Goal: Task Accomplishment & Management: Complete application form

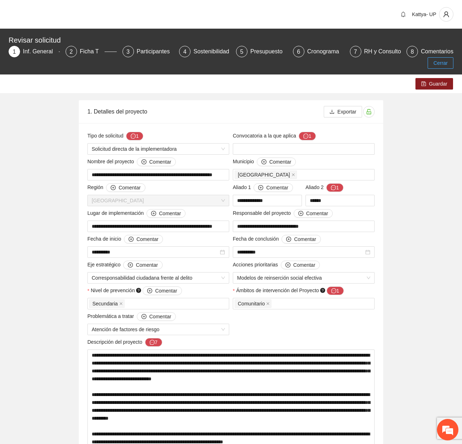
click at [439, 67] on span "Cerrar" at bounding box center [440, 63] width 14 height 8
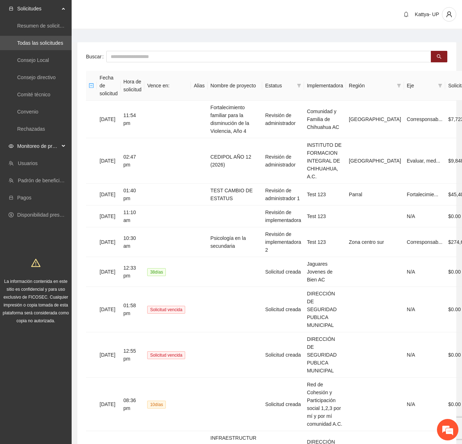
click at [46, 146] on span "Monitoreo de proyectos" at bounding box center [38, 146] width 42 height 14
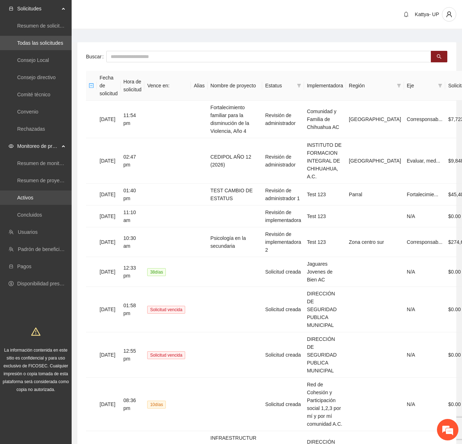
click at [33, 198] on link "Activos" at bounding box center [25, 198] width 16 height 6
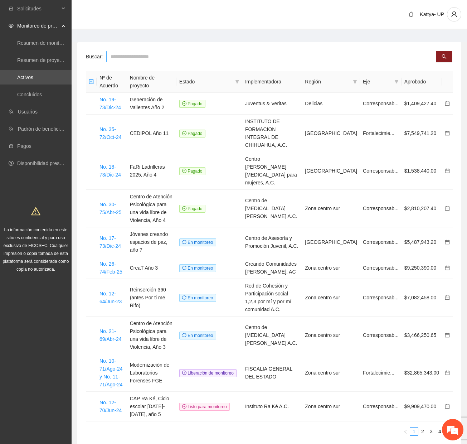
click at [208, 55] on input "text" at bounding box center [271, 56] width 330 height 11
type input "*********"
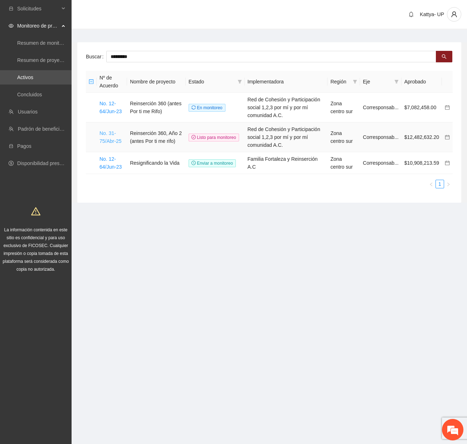
click at [110, 136] on link "No. 31-75/Abr-25" at bounding box center [111, 137] width 22 height 14
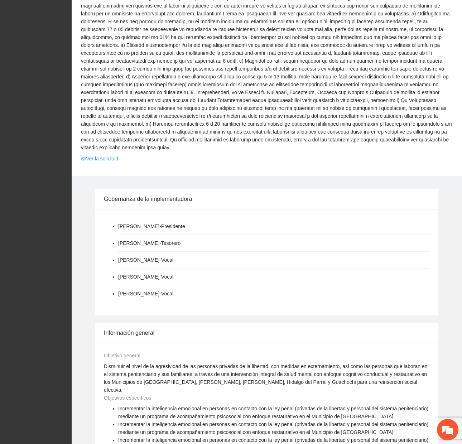
scroll to position [1002, 0]
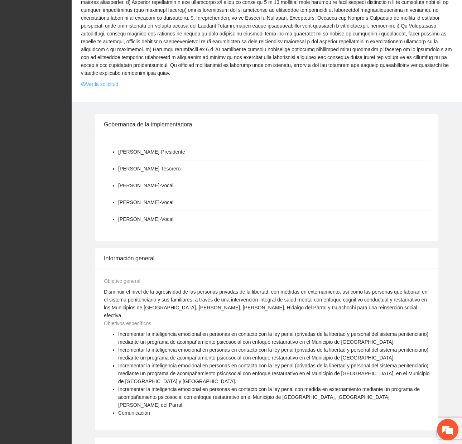
click at [96, 80] on link "Ver la solicitud" at bounding box center [99, 84] width 37 height 8
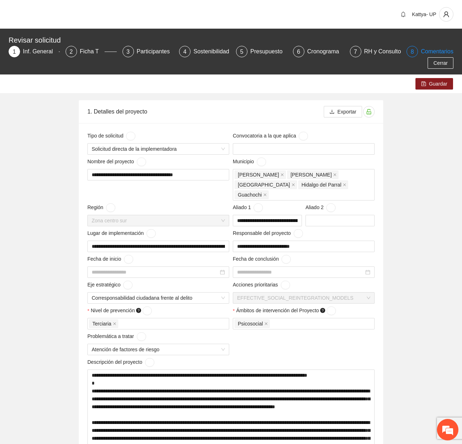
type input "**********"
click at [378, 50] on div "RH y Consultores" at bounding box center [389, 51] width 50 height 11
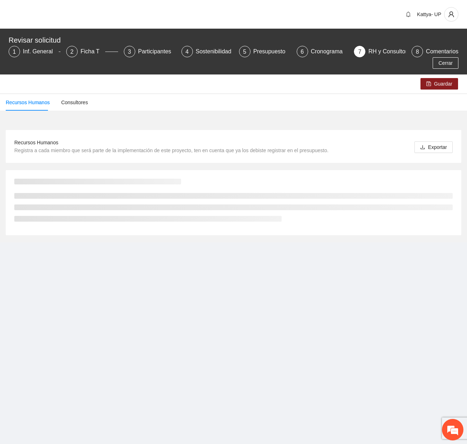
click at [289, 14] on div "Kattya- UP" at bounding box center [233, 14] width 467 height 29
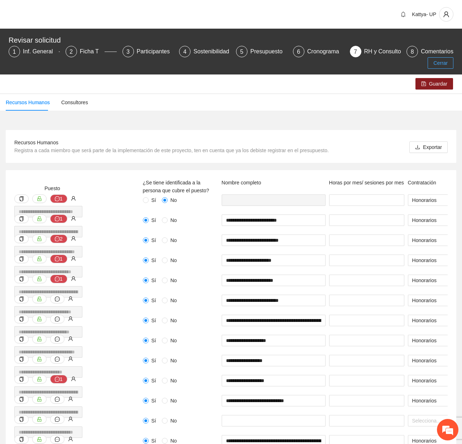
click at [440, 63] on span "Cerrar" at bounding box center [440, 63] width 14 height 8
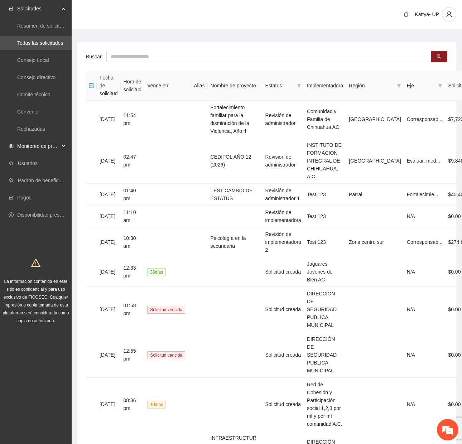
click at [51, 146] on span "Monitoreo de proyectos" at bounding box center [38, 146] width 42 height 14
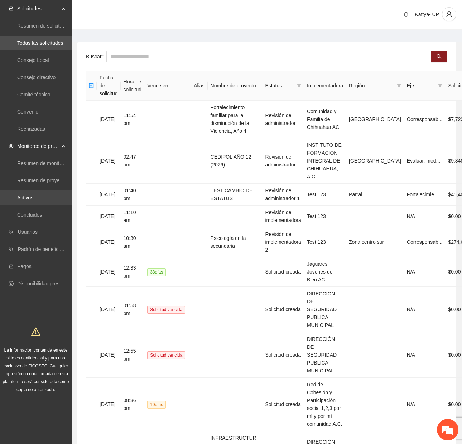
click at [33, 195] on link "Activos" at bounding box center [25, 198] width 16 height 6
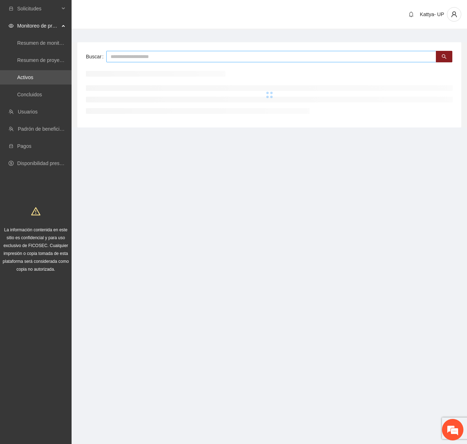
click at [146, 57] on input "text" at bounding box center [271, 56] width 330 height 11
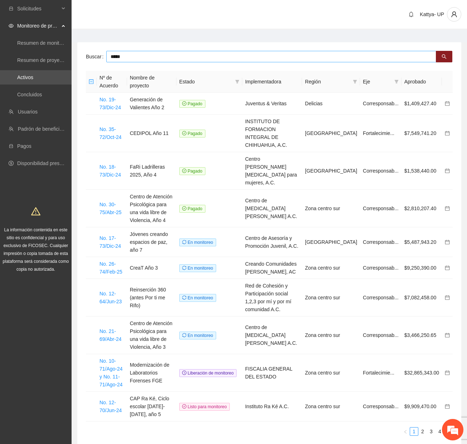
type input "*****"
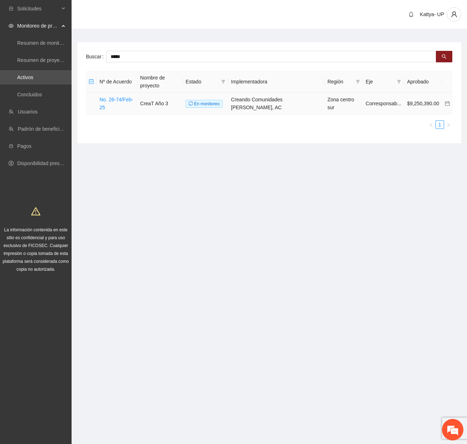
click at [134, 95] on td "No. 26-74/Feb-25" at bounding box center [117, 104] width 41 height 22
click at [133, 97] on link "No. 26-74/Feb-25" at bounding box center [117, 104] width 34 height 14
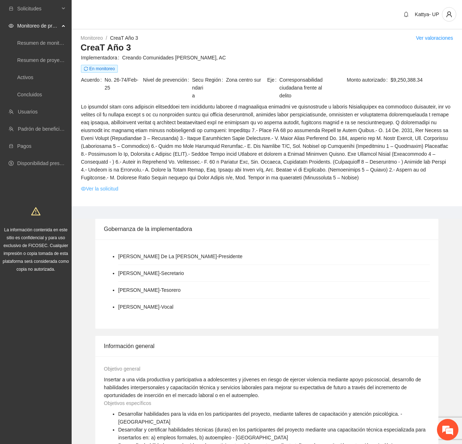
click at [103, 187] on link "Ver la solicitud" at bounding box center [99, 189] width 37 height 8
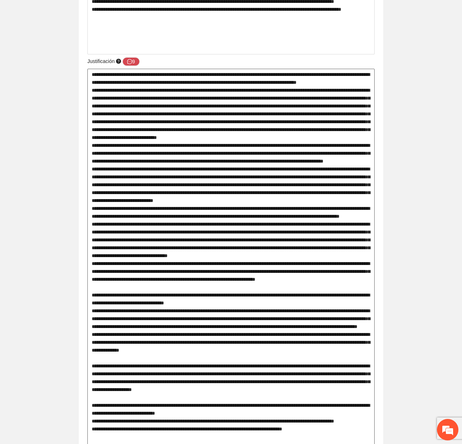
scroll to position [644, 0]
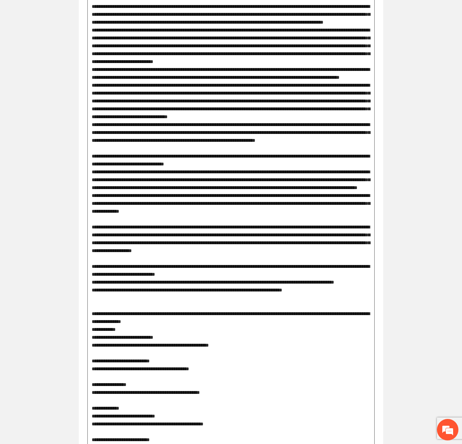
click at [227, 203] on textarea at bounding box center [230, 298] width 287 height 736
drag, startPoint x: 304, startPoint y: 202, endPoint x: 321, endPoint y: 205, distance: 17.1
click at [322, 203] on textarea at bounding box center [230, 298] width 287 height 736
drag, startPoint x: 96, startPoint y: 211, endPoint x: 269, endPoint y: 203, distance: 173.5
click at [269, 203] on textarea at bounding box center [230, 298] width 287 height 736
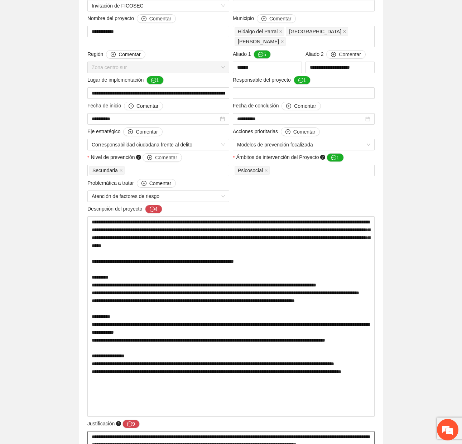
scroll to position [0, 0]
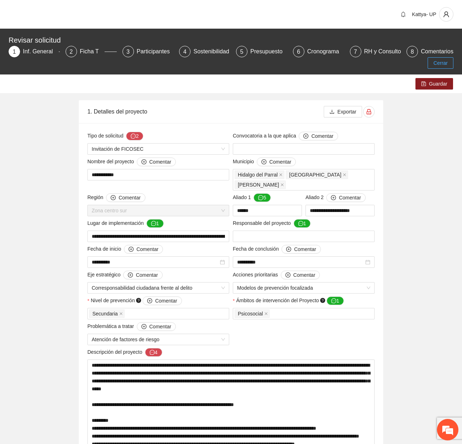
click at [450, 59] on button "Cerrar" at bounding box center [440, 62] width 26 height 11
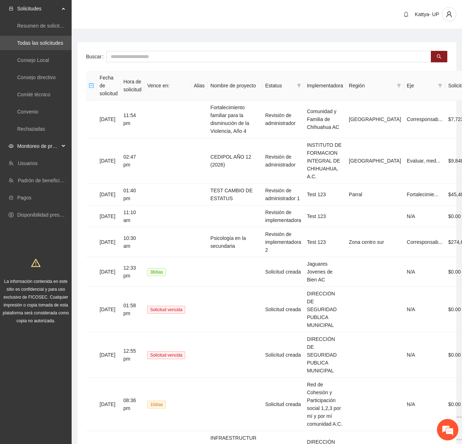
click at [30, 145] on span "Monitoreo de proyectos" at bounding box center [38, 146] width 42 height 14
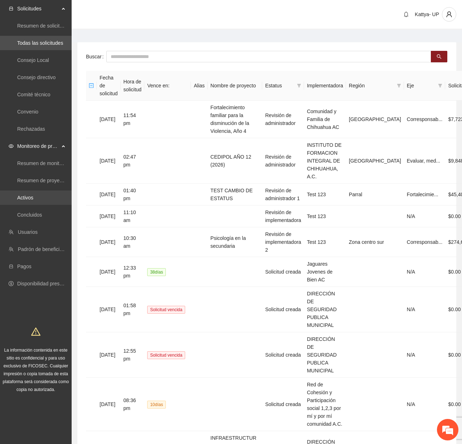
drag, startPoint x: 35, startPoint y: 193, endPoint x: 38, endPoint y: 191, distance: 3.9
click at [33, 195] on link "Activos" at bounding box center [25, 198] width 16 height 6
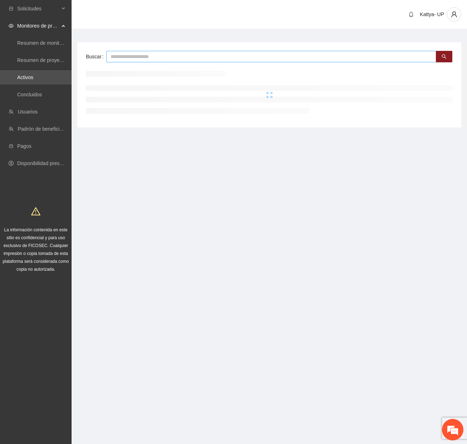
click at [138, 57] on input "text" at bounding box center [271, 56] width 330 height 11
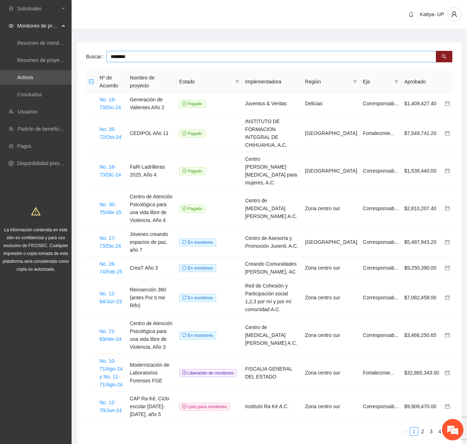
type input "********"
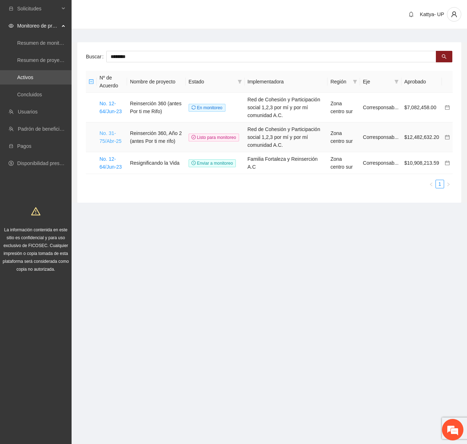
click at [110, 131] on link "No. 31-75/Abr-25" at bounding box center [111, 137] width 22 height 14
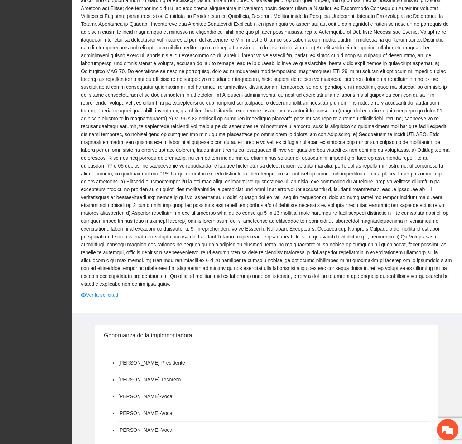
scroll to position [859, 0]
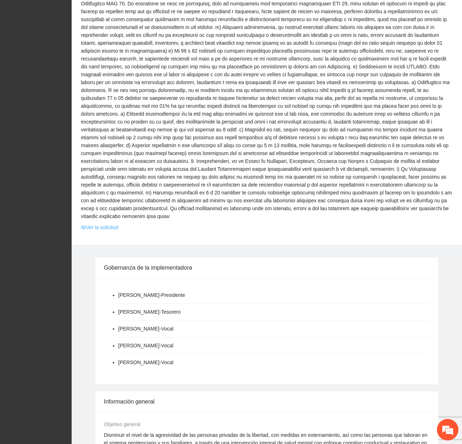
click at [111, 223] on link "Ver la solicitud" at bounding box center [99, 227] width 37 height 8
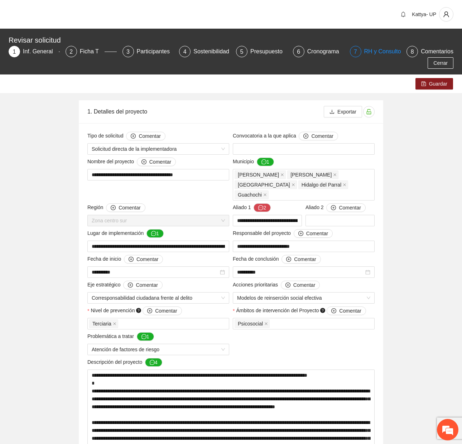
click at [375, 50] on div "RH y Consultores" at bounding box center [389, 51] width 50 height 11
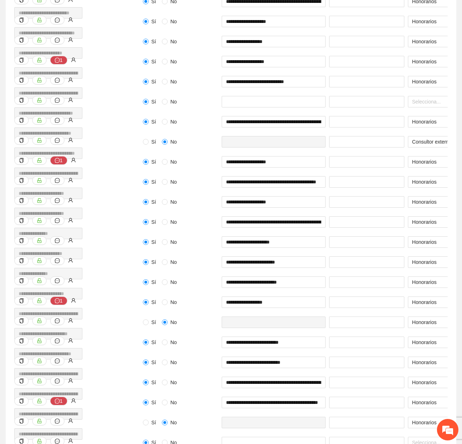
scroll to position [680, 0]
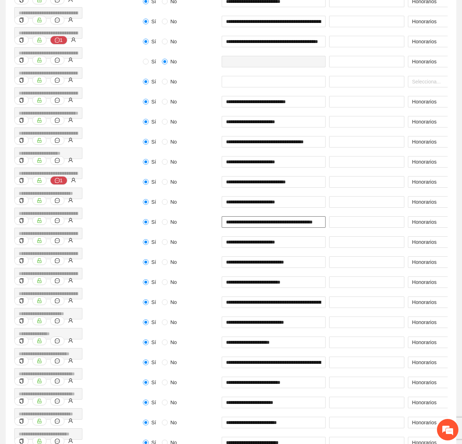
click at [307, 219] on input "**********" at bounding box center [274, 221] width 104 height 11
drag, startPoint x: 307, startPoint y: 222, endPoint x: 323, endPoint y: 224, distance: 16.7
click at [323, 224] on input "**********" at bounding box center [274, 221] width 104 height 11
